Goal: Find specific page/section: Find specific page/section

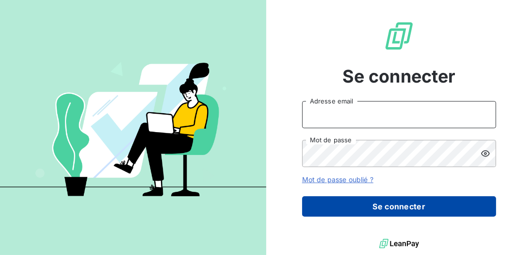
type input "[EMAIL_ADDRESS][DOMAIN_NAME]"
click at [389, 198] on button "Se connecter" at bounding box center [399, 206] width 194 height 20
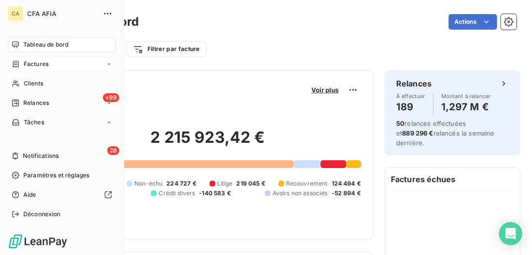
click at [49, 64] on div "Factures" at bounding box center [62, 64] width 108 height 16
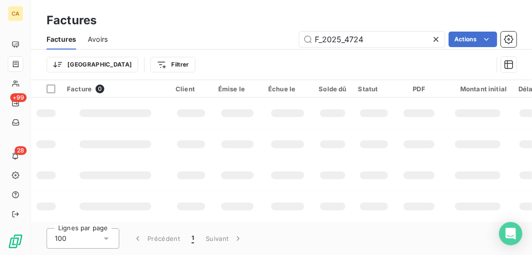
drag, startPoint x: 375, startPoint y: 40, endPoint x: 224, endPoint y: 32, distance: 151.7
click at [224, 32] on div "F_2025_4724 Actions" at bounding box center [317, 40] width 397 height 16
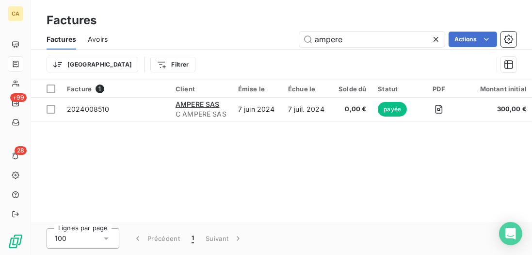
type input "ampere"
